Goal: Check status: Check status

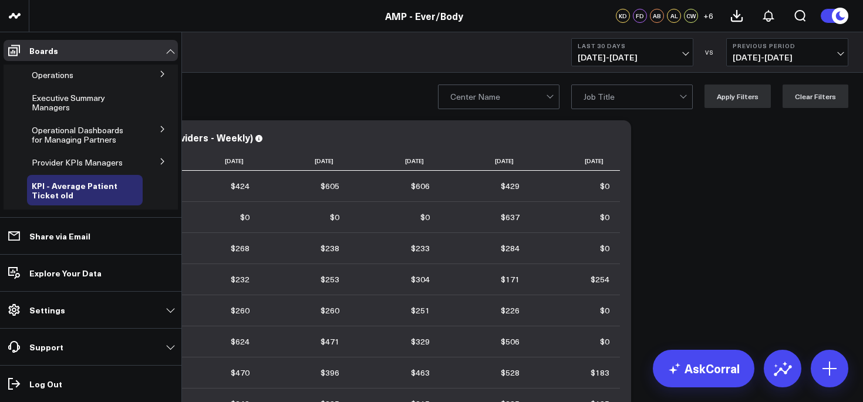
click at [159, 130] on icon at bounding box center [162, 129] width 7 height 7
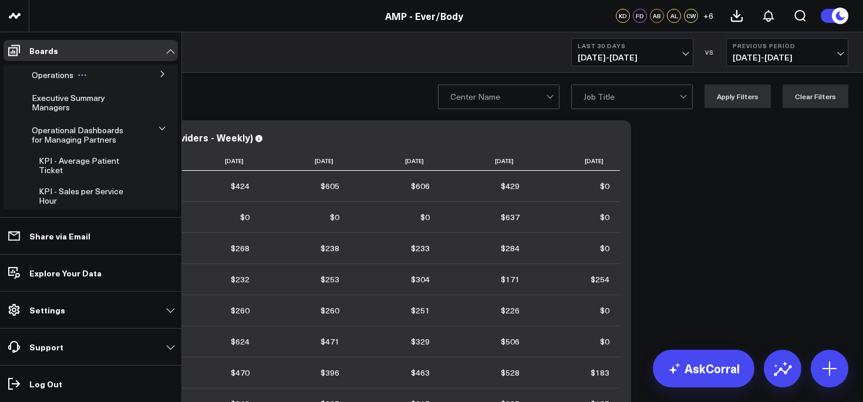
click at [64, 76] on span "Operations" at bounding box center [53, 74] width 42 height 11
click at [159, 75] on icon at bounding box center [162, 73] width 7 height 7
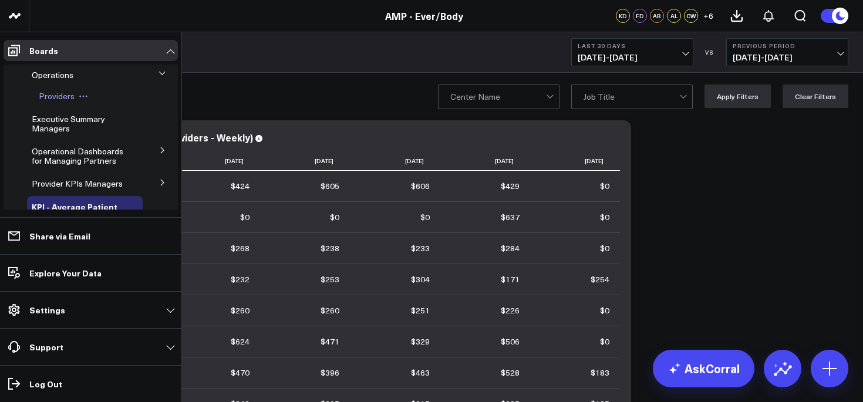
click at [59, 95] on span "Providers" at bounding box center [57, 95] width 36 height 11
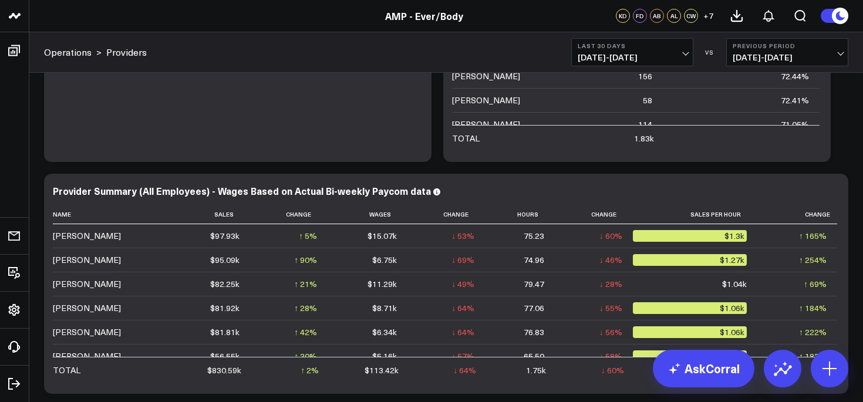
scroll to position [177, 0]
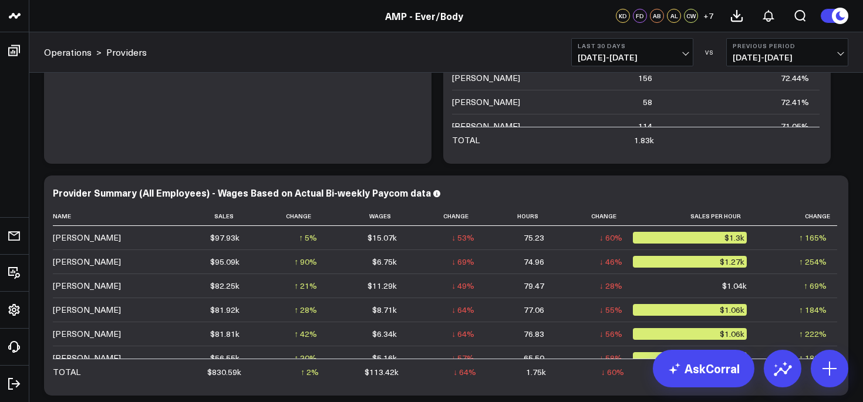
click at [622, 56] on span "[DATE] - [DATE]" at bounding box center [632, 57] width 109 height 9
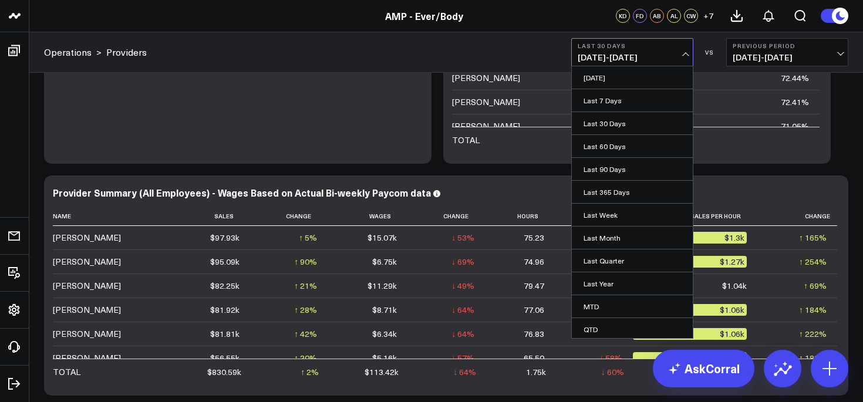
click at [622, 56] on span "[DATE] - [DATE]" at bounding box center [632, 57] width 109 height 9
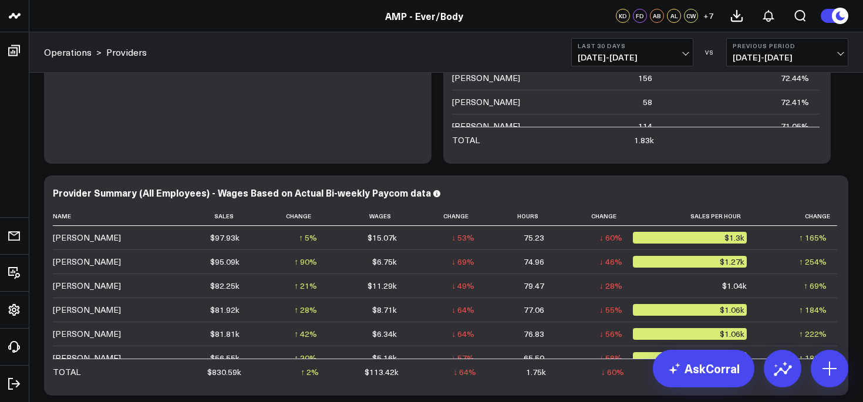
click at [638, 59] on span "[DATE] - [DATE]" at bounding box center [632, 57] width 109 height 9
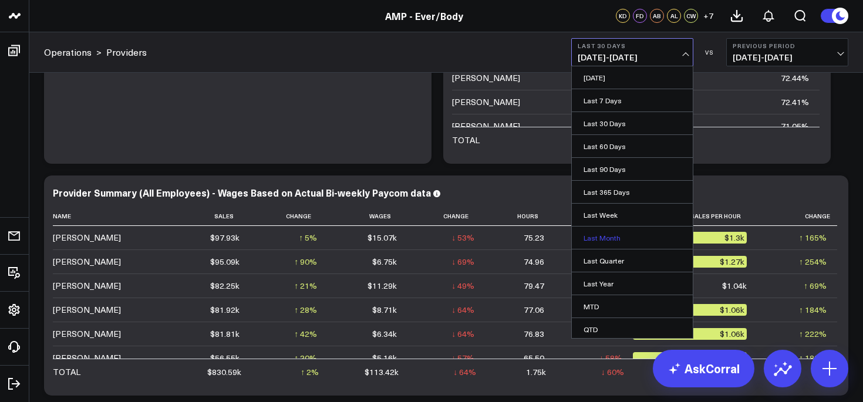
click at [599, 240] on link "Last Month" at bounding box center [632, 238] width 121 height 22
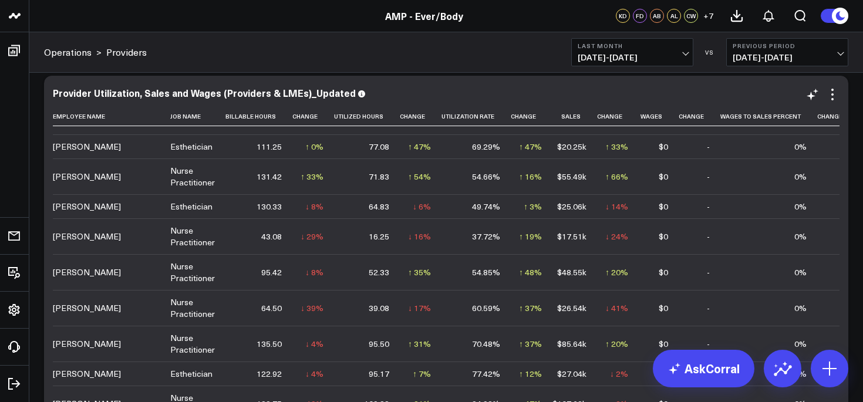
scroll to position [27, 274]
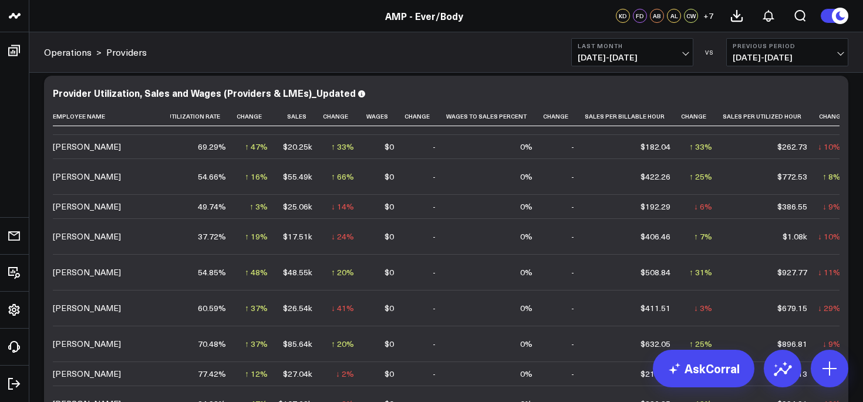
click at [661, 61] on span "[DATE] - [DATE]" at bounding box center [632, 57] width 109 height 9
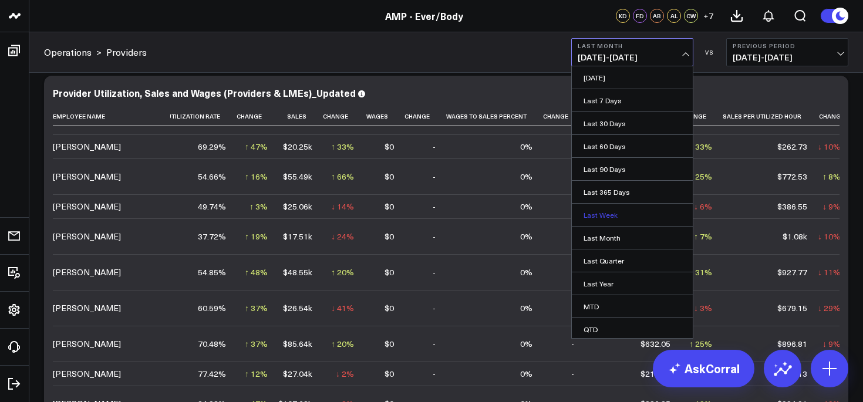
scroll to position [48, 0]
click at [624, 327] on link "Custom Dates" at bounding box center [632, 327] width 121 height 22
select select "8"
select select "2025"
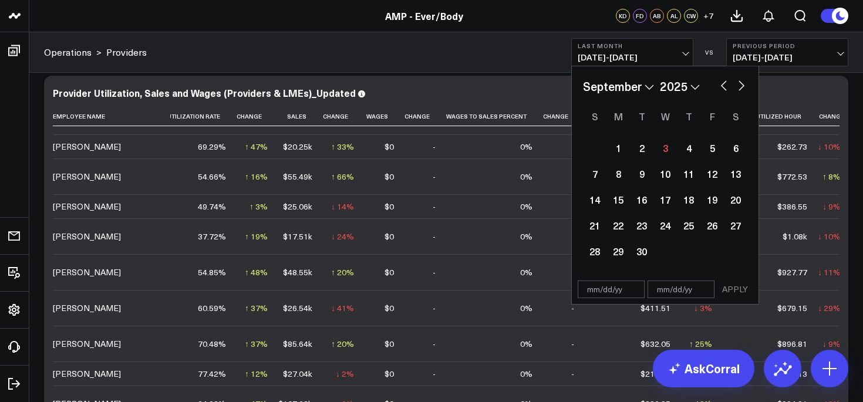
click at [724, 83] on button "button" at bounding box center [724, 84] width 12 height 14
select select "7"
select select "2025"
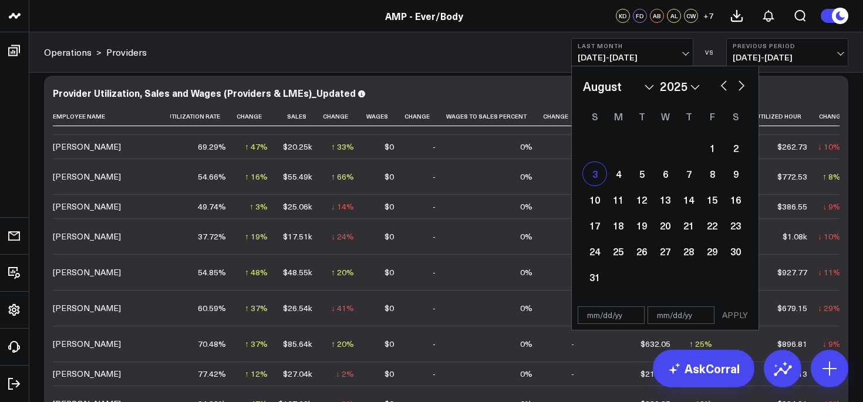
click at [599, 178] on div "3" at bounding box center [594, 173] width 23 height 23
type input "[DATE]"
select select "7"
select select "2025"
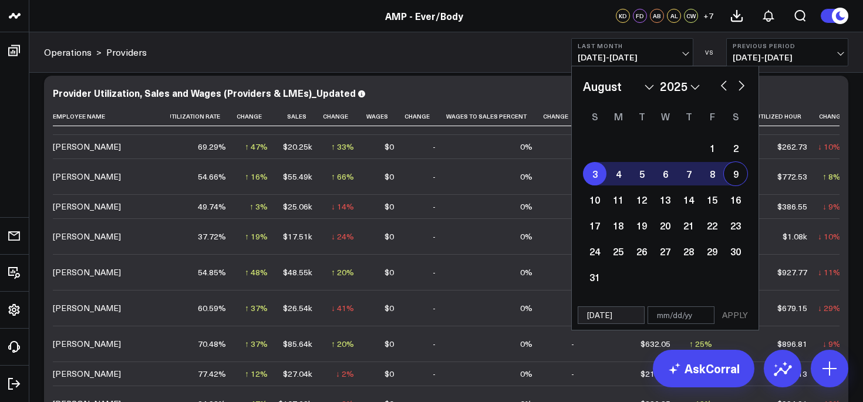
click at [741, 174] on div "9" at bounding box center [735, 173] width 23 height 23
type input "[DATE]"
select select "7"
select select "2025"
click at [734, 316] on button "APPLY" at bounding box center [734, 315] width 35 height 18
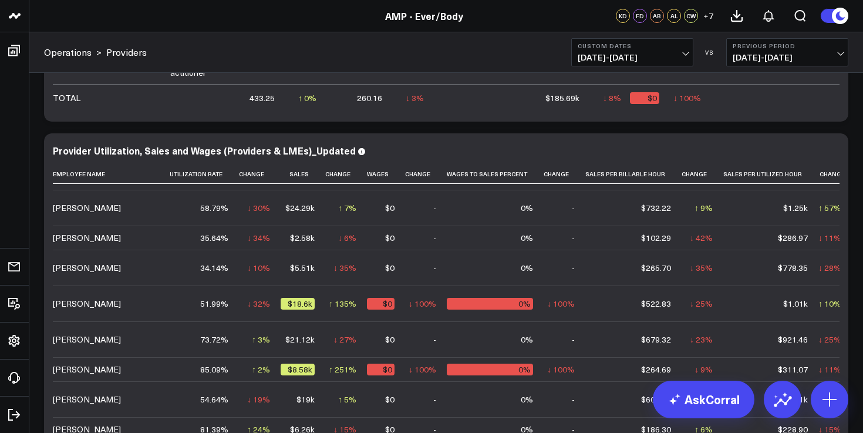
scroll to position [686, 0]
